Goal: Answer question/provide support

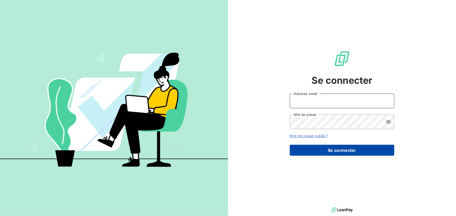
type input "[EMAIL_ADDRESS][PERSON_NAME][DOMAIN_NAME]"
click at [326, 146] on button "Se connecter" at bounding box center [342, 150] width 104 height 11
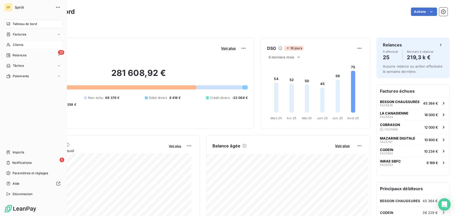
click at [18, 44] on span "Clients" at bounding box center [18, 45] width 10 height 5
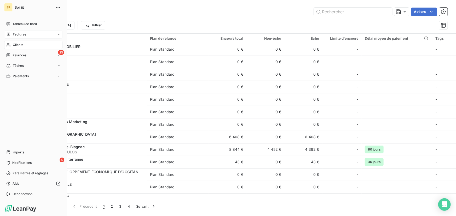
click at [13, 35] on span "Factures" at bounding box center [19, 34] width 13 height 5
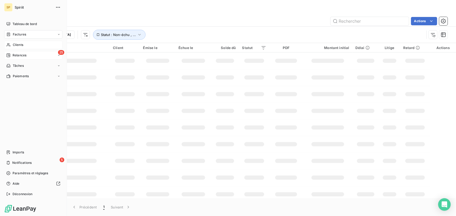
click at [17, 55] on span "Relances" at bounding box center [20, 55] width 14 height 5
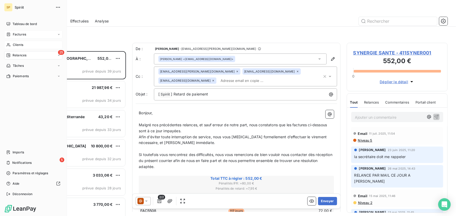
click at [17, 44] on span "Clients" at bounding box center [18, 45] width 10 height 5
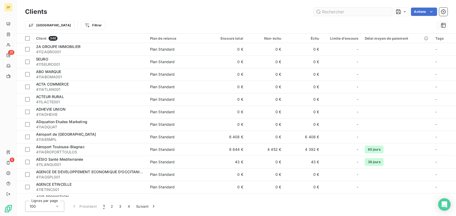
click at [327, 14] on input "text" at bounding box center [353, 12] width 78 height 8
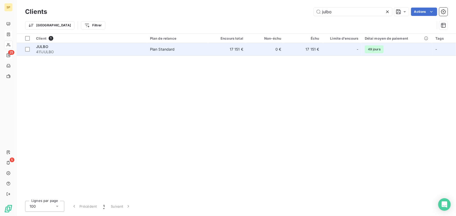
type input "julbo"
click at [347, 48] on div at bounding box center [350, 49] width 8 height 8
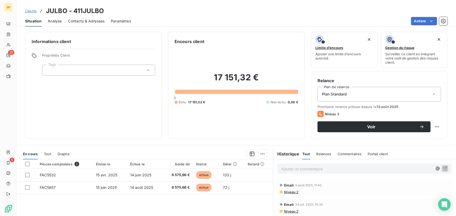
click at [317, 168] on p "Ajouter un commentaire ﻿" at bounding box center [356, 169] width 151 height 7
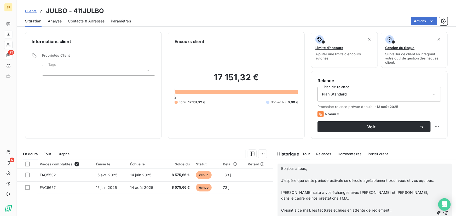
click at [299, 175] on p "﻿" at bounding box center [357, 175] width 153 height 6
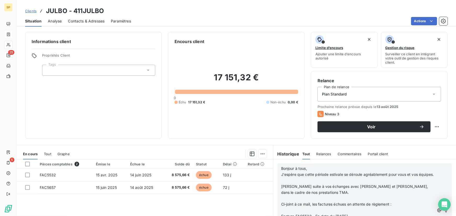
click at [296, 184] on p "﻿" at bounding box center [357, 181] width 153 height 6
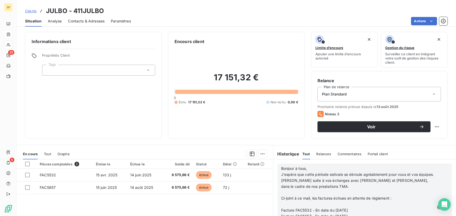
click at [292, 196] on p "﻿" at bounding box center [357, 193] width 153 height 6
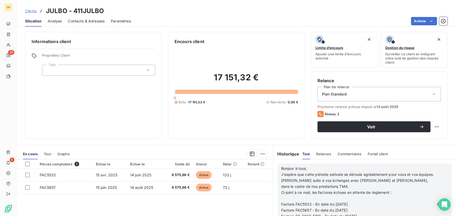
click at [281, 168] on span "Bonjour à tous," at bounding box center [294, 168] width 26 height 4
click at [316, 196] on p "Ci-joint à ce mail, les factures échues en attente de règlement :" at bounding box center [357, 193] width 153 height 6
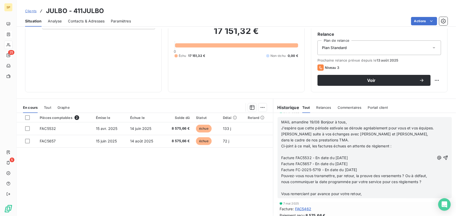
scroll to position [59, 0]
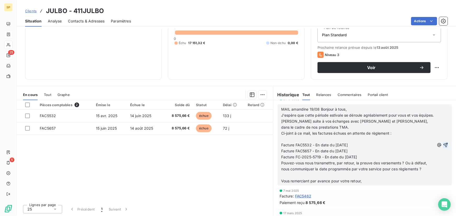
click at [443, 147] on icon "button" at bounding box center [445, 145] width 4 height 4
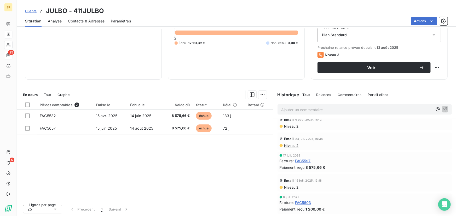
scroll to position [181, 0]
